Goal: Information Seeking & Learning: Check status

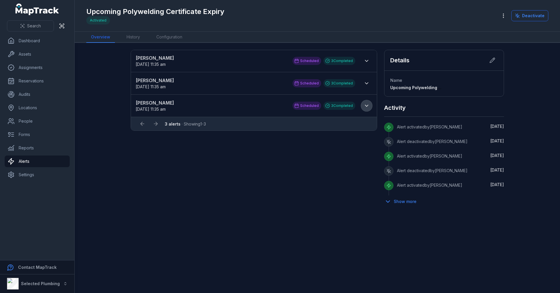
click at [370, 108] on icon at bounding box center [367, 106] width 6 height 6
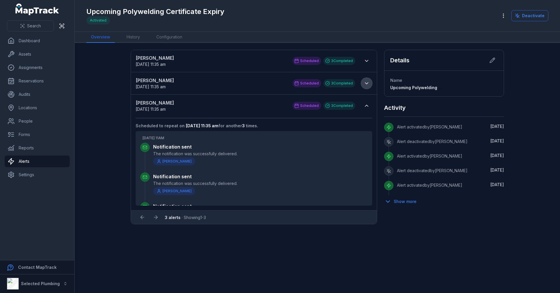
click at [367, 81] on icon at bounding box center [367, 84] width 6 height 6
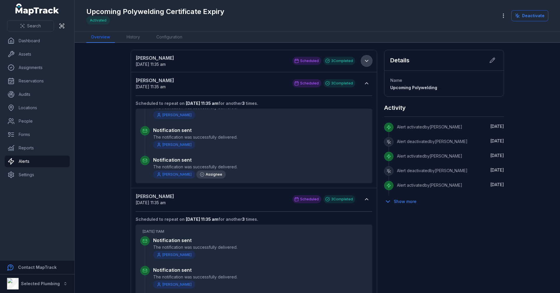
click at [365, 61] on icon at bounding box center [367, 61] width 6 height 6
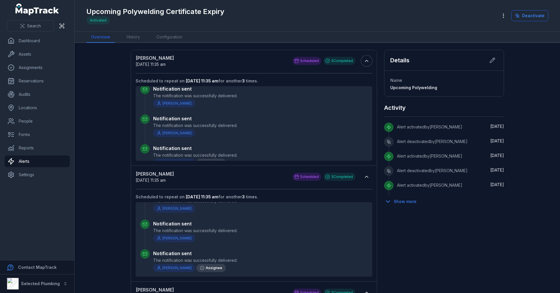
scroll to position [24, 0]
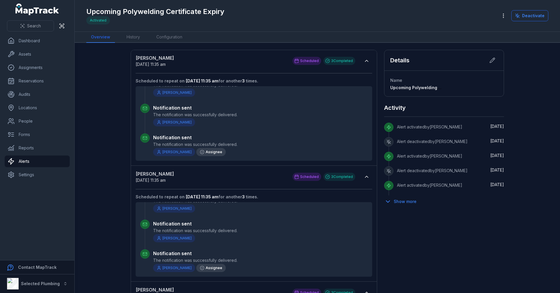
click at [113, 97] on div "[PERSON_NAME] [DATE] 11:35 am Scheduled 3 Completed Scheduled to repeat on [DAT…" at bounding box center [317, 231] width 448 height 362
click at [37, 150] on link "Reports" at bounding box center [37, 148] width 65 height 12
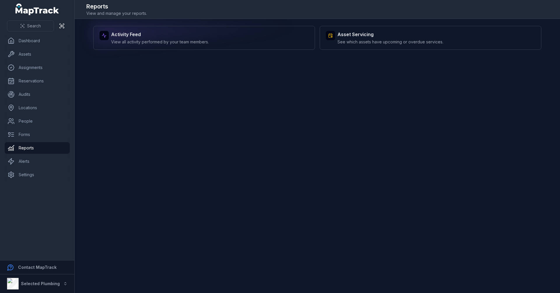
click at [162, 38] on strong "Activity Feed" at bounding box center [160, 34] width 98 height 7
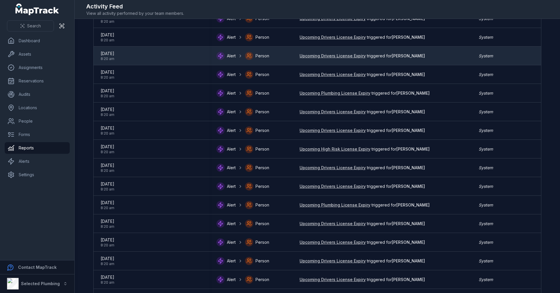
scroll to position [146, 0]
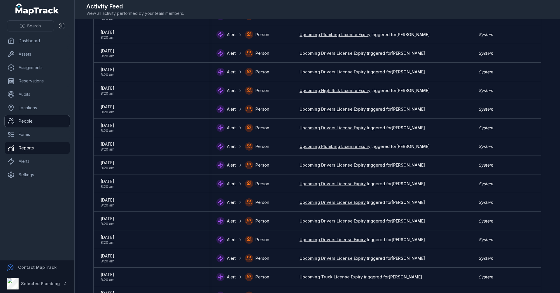
click at [37, 120] on link "People" at bounding box center [37, 122] width 65 height 12
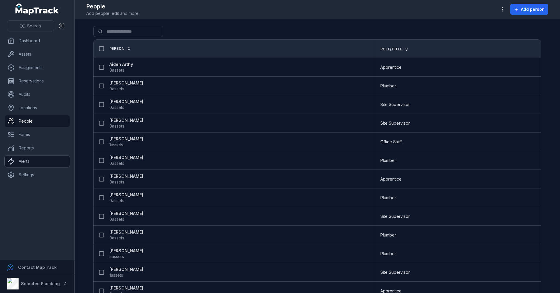
click at [29, 163] on link "Alerts" at bounding box center [37, 162] width 65 height 12
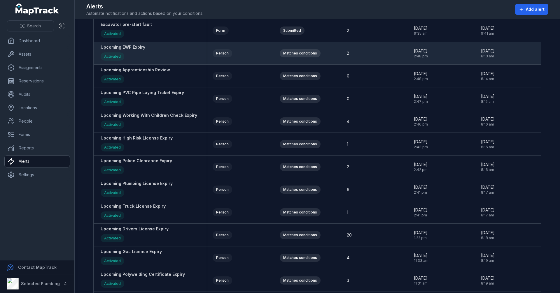
scroll to position [100, 0]
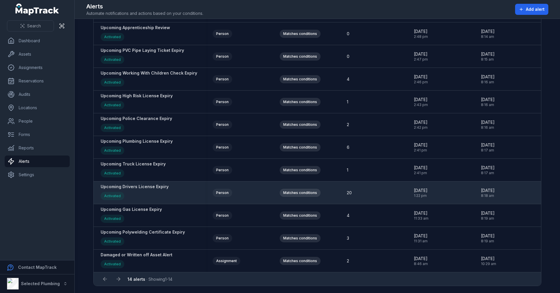
click at [137, 186] on strong "Upcoming Drivers License Expiry" at bounding box center [135, 187] width 68 height 6
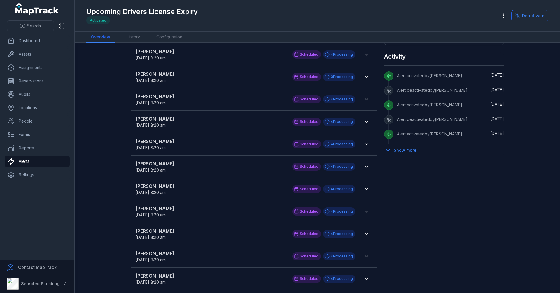
scroll to position [22, 0]
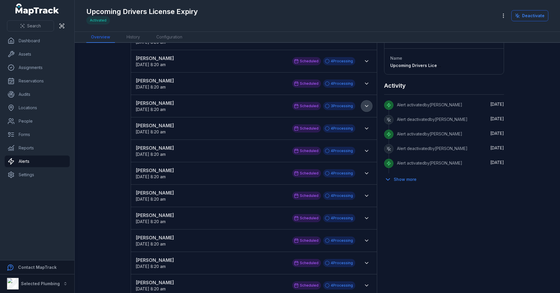
click at [368, 106] on button at bounding box center [366, 106] width 11 height 11
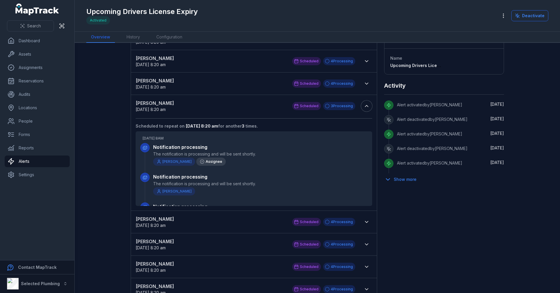
scroll to position [0, 0]
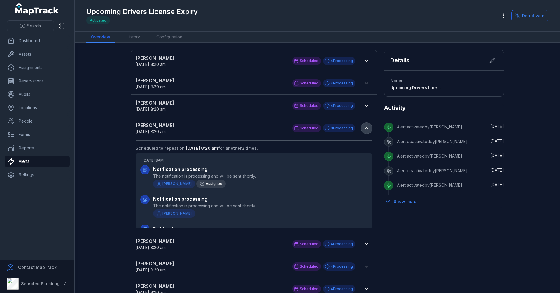
click at [367, 129] on icon at bounding box center [367, 128] width 6 height 6
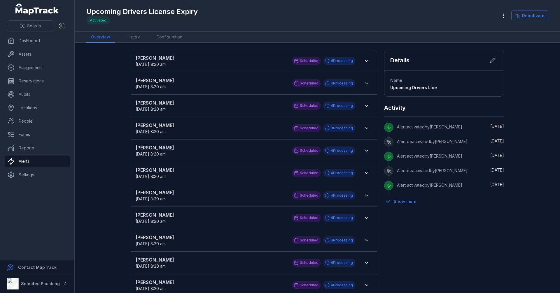
click at [439, 223] on div "Details Name Upcoming Drivers License Expiry Activity Alert activated by [PERSO…" at bounding box center [444, 281] width 120 height 463
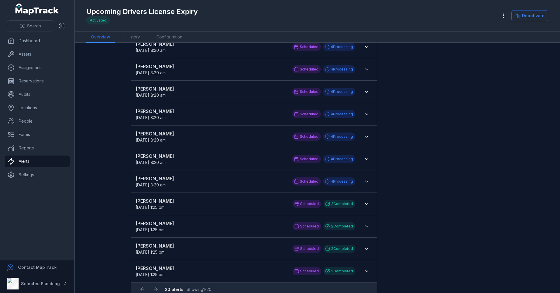
scroll to position [226, 0]
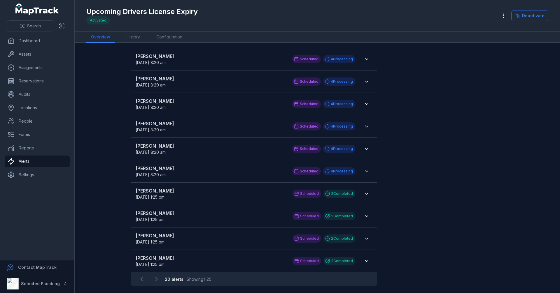
click at [440, 203] on div "Details Name Upcoming Drivers License Expiry Activity Alert activated by [PERSO…" at bounding box center [444, 54] width 120 height 463
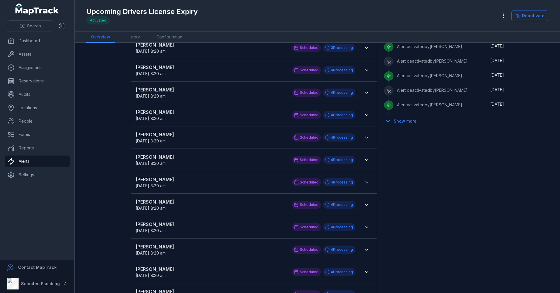
scroll to position [0, 0]
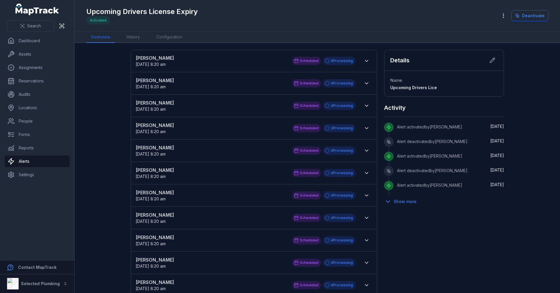
click at [445, 239] on div "Details Name Upcoming Drivers License Expiry Activity Alert activated by [PERSO…" at bounding box center [444, 281] width 120 height 463
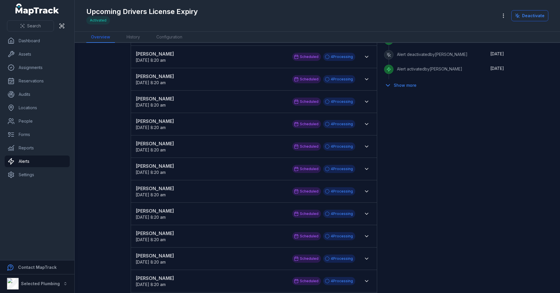
scroll to position [204, 0]
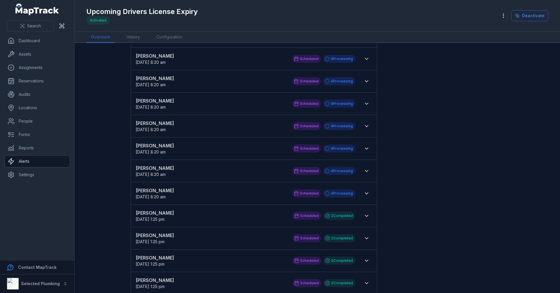
click at [45, 162] on link "Alerts" at bounding box center [37, 162] width 65 height 12
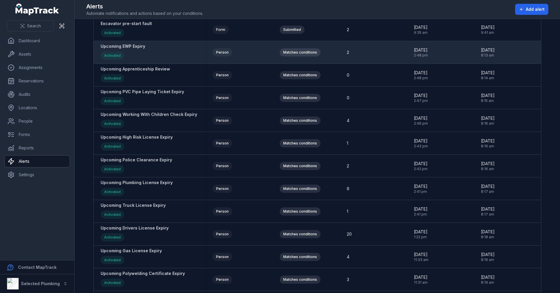
scroll to position [88, 0]
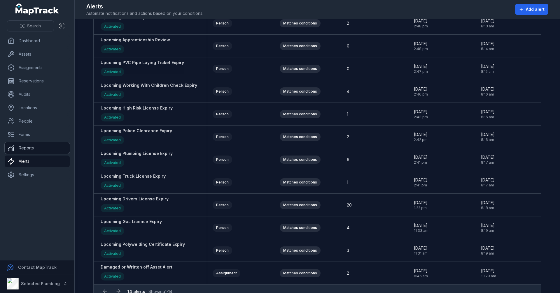
click at [42, 144] on link "Reports" at bounding box center [37, 148] width 65 height 12
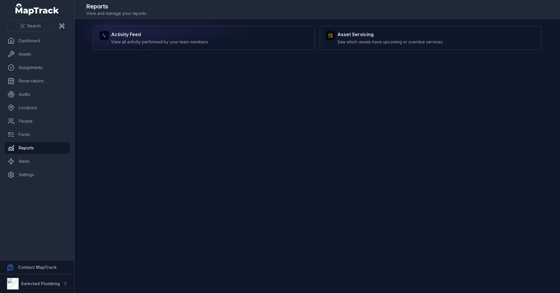
click at [161, 38] on div "Activity Feed View all activity performed by your team members." at bounding box center [160, 38] width 98 height 14
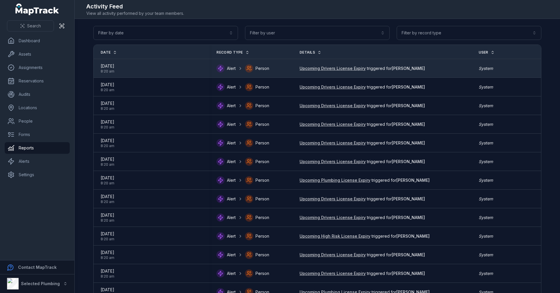
click at [341, 69] on link "Upcoming Drivers License Expiry" at bounding box center [333, 69] width 66 height 6
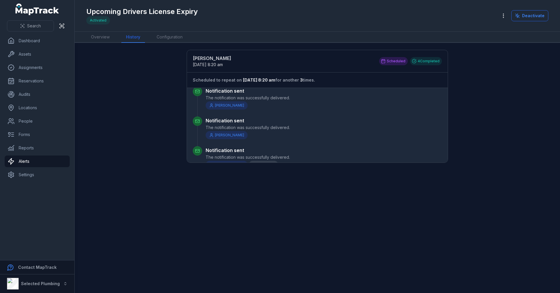
scroll to position [29, 0]
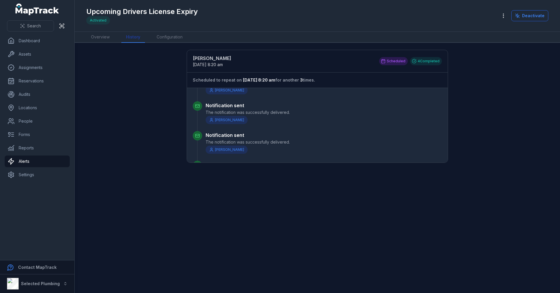
click at [130, 38] on link "History" at bounding box center [133, 37] width 24 height 11
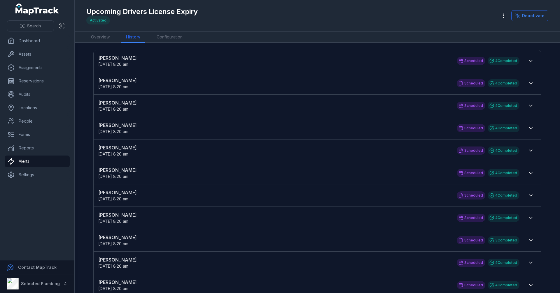
click at [106, 104] on strong "[PERSON_NAME]" at bounding box center [274, 102] width 353 height 7
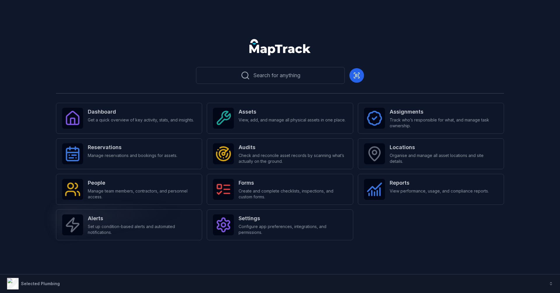
click at [123, 222] on strong "Alerts" at bounding box center [142, 219] width 108 height 8
